Goal: Navigation & Orientation: Understand site structure

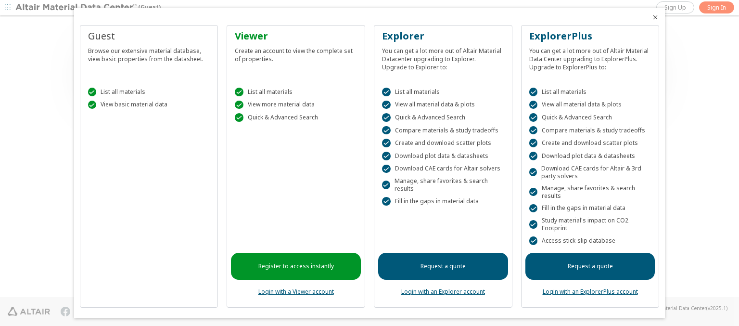
click at [652, 17] on icon "Close" at bounding box center [656, 17] width 8 height 8
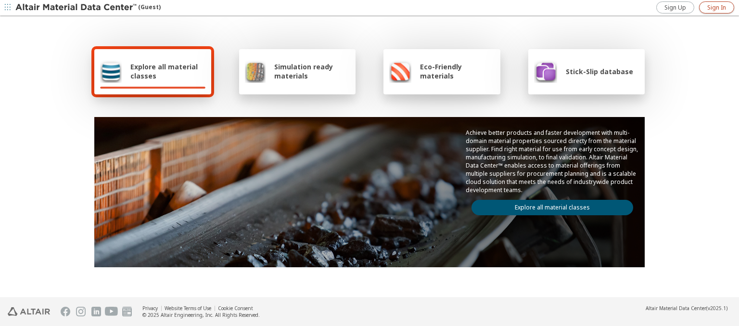
click at [717, 7] on span "Sign In" at bounding box center [717, 8] width 19 height 8
click at [77, 8] on img at bounding box center [76, 8] width 123 height 10
click at [164, 71] on span "Explore all material classes" at bounding box center [167, 71] width 75 height 18
click at [549, 205] on link "Explore all material classes" at bounding box center [553, 207] width 162 height 15
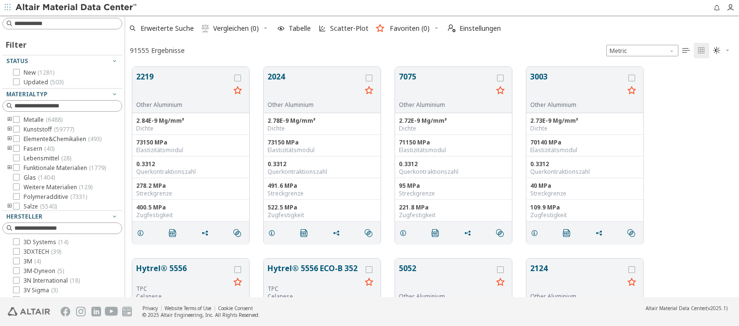
scroll to position [230, 606]
click at [282, 28] on icon "button" at bounding box center [281, 29] width 8 height 8
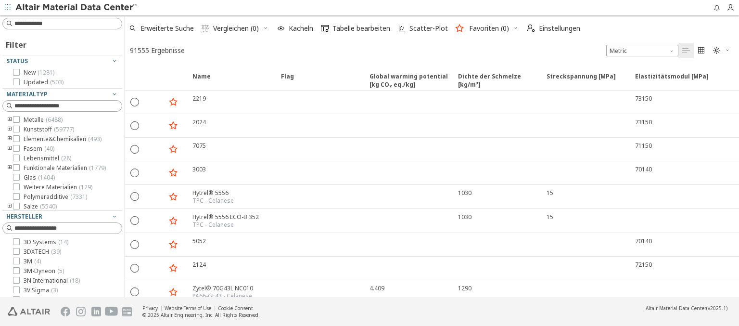
click at [77, 8] on img at bounding box center [76, 8] width 123 height 10
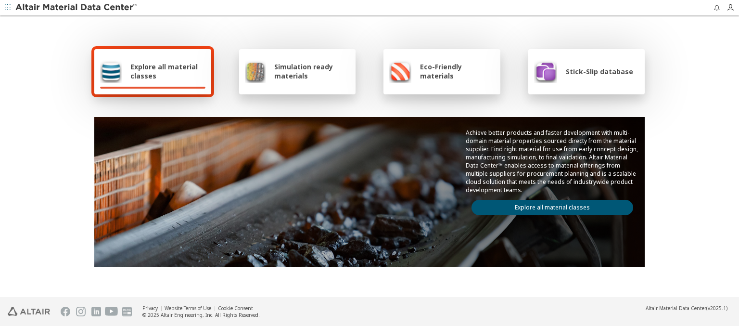
click at [525, 204] on link "Explore all material classes" at bounding box center [553, 207] width 162 height 15
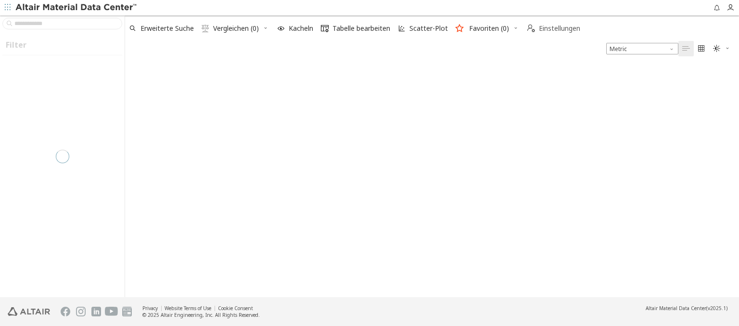
click at [545, 30] on span "Einstellungen" at bounding box center [559, 28] width 41 height 7
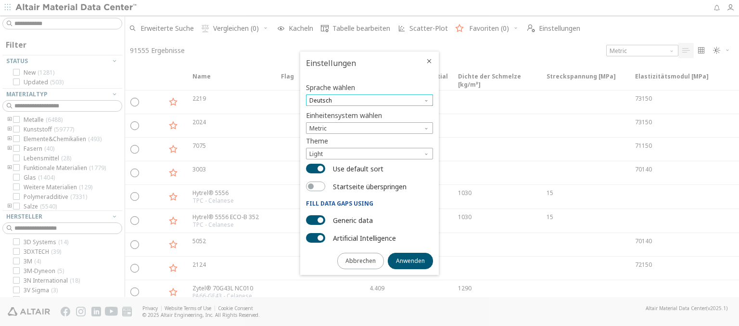
click at [374, 100] on span "Deutsch" at bounding box center [369, 100] width 127 height 12
click at [356, 114] on span "English" at bounding box center [369, 112] width 119 height 7
click at [400, 262] on span "Anwenden" at bounding box center [410, 261] width 29 height 8
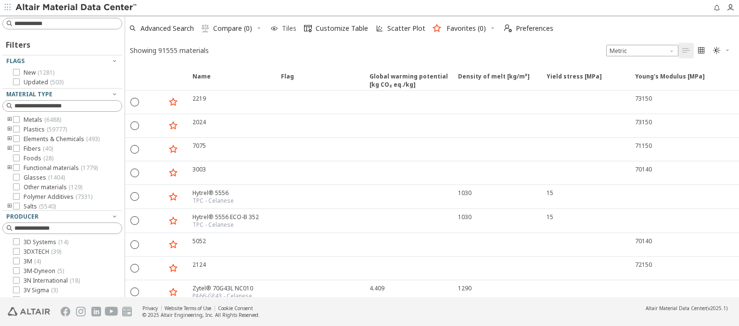
click at [283, 28] on span "Tiles" at bounding box center [289, 28] width 14 height 7
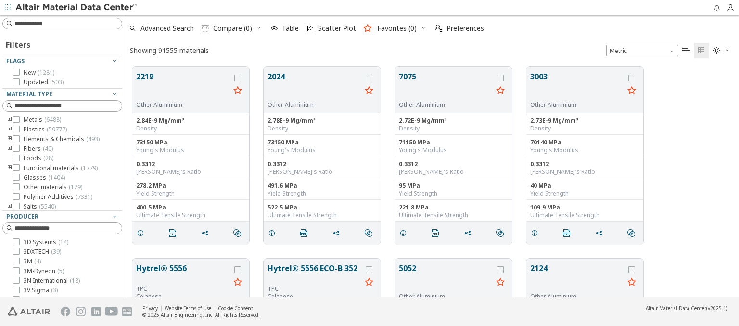
scroll to position [230, 606]
